Goal: Entertainment & Leisure: Consume media (video, audio)

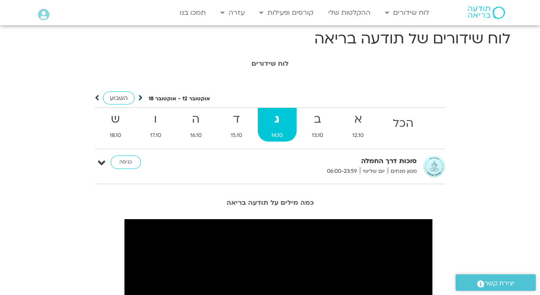
click at [140, 99] on icon at bounding box center [140, 98] width 4 height 8
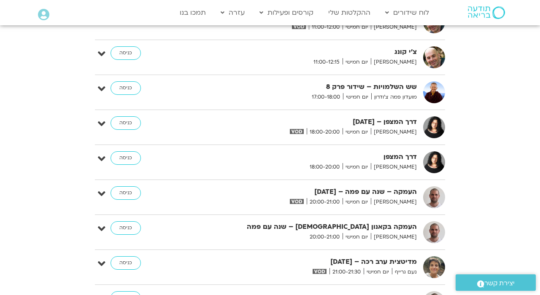
scroll to position [2861, 0]
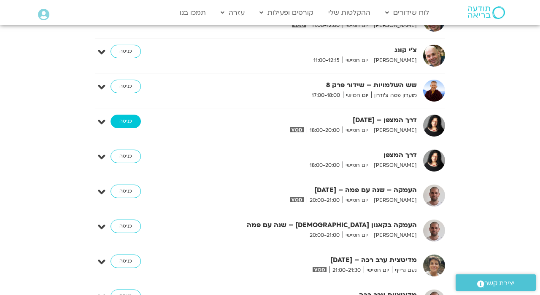
click at [131, 124] on link "כניסה" at bounding box center [125, 121] width 30 height 13
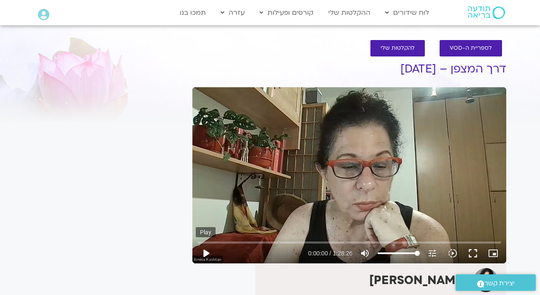
click at [207, 254] on button "play_arrow" at bounding box center [206, 253] width 20 height 20
click at [490, 254] on icon "picture_in_picture_alt" at bounding box center [493, 253] width 10 height 10
click at [472, 255] on button "fullscreen" at bounding box center [472, 253] width 20 height 20
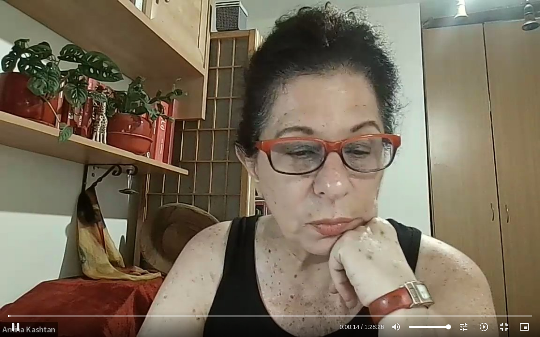
click at [112, 250] on div "Skip ad 1:15:49 pause 0:00:14 / 1:28:26 volume_up Mute tune Resolution Auto 720…" at bounding box center [270, 168] width 540 height 337
click at [429, 186] on div "Skip ad 1:15:49 play_arrow 0:00:14 / 1:28:26 volume_up Mute tune Resolution Aut…" at bounding box center [270, 168] width 540 height 337
click at [429, 186] on div "Skip ad 1:15:49 pause 0:00:14 / 1:28:26 volume_up Mute tune Resolution Auto 720…" at bounding box center [270, 168] width 540 height 337
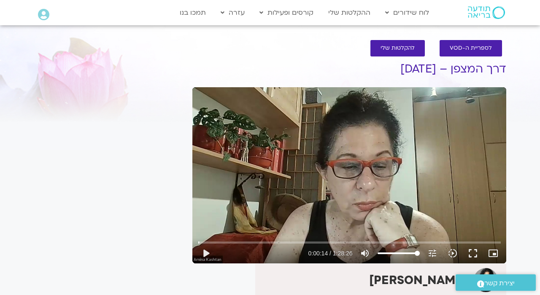
click at [429, 144] on div "Skip ad 1:15:49 play_arrow 0:00:14 / 1:28:26 volume_up Mute tune Resolution Aut…" at bounding box center [349, 175] width 314 height 176
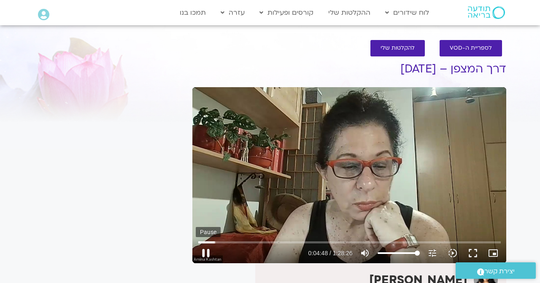
click at [207, 257] on button "pause" at bounding box center [206, 253] width 20 height 20
type input "288.652361452771"
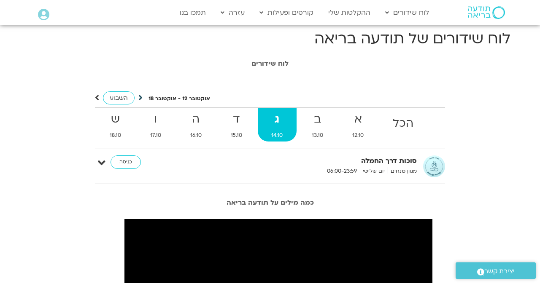
click at [140, 95] on icon at bounding box center [140, 98] width 4 height 8
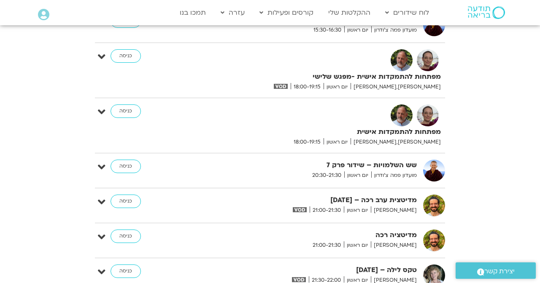
scroll to position [698, 0]
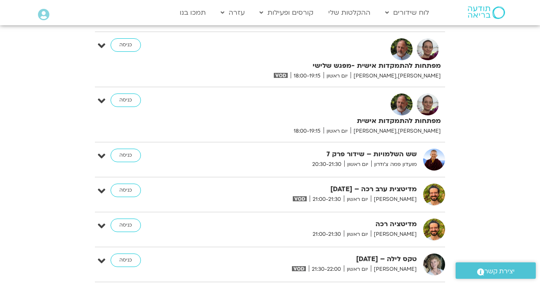
click at [371, 71] on strong "מפתחות להתמקדות אישית -מפגש שלישי" at bounding box center [337, 65] width 207 height 11
click at [401, 56] on img at bounding box center [401, 49] width 22 height 22
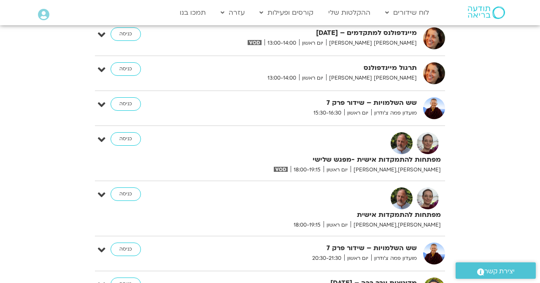
scroll to position [604, 0]
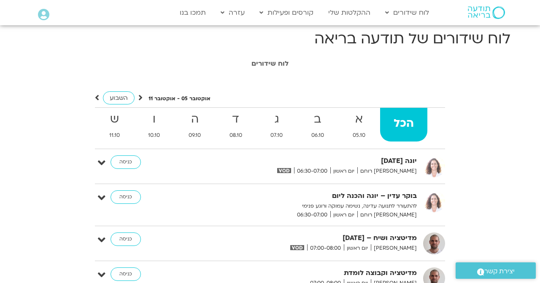
scroll to position [0, 0]
click at [141, 99] on icon at bounding box center [140, 98] width 4 height 8
